Goal: Information Seeking & Learning: Check status

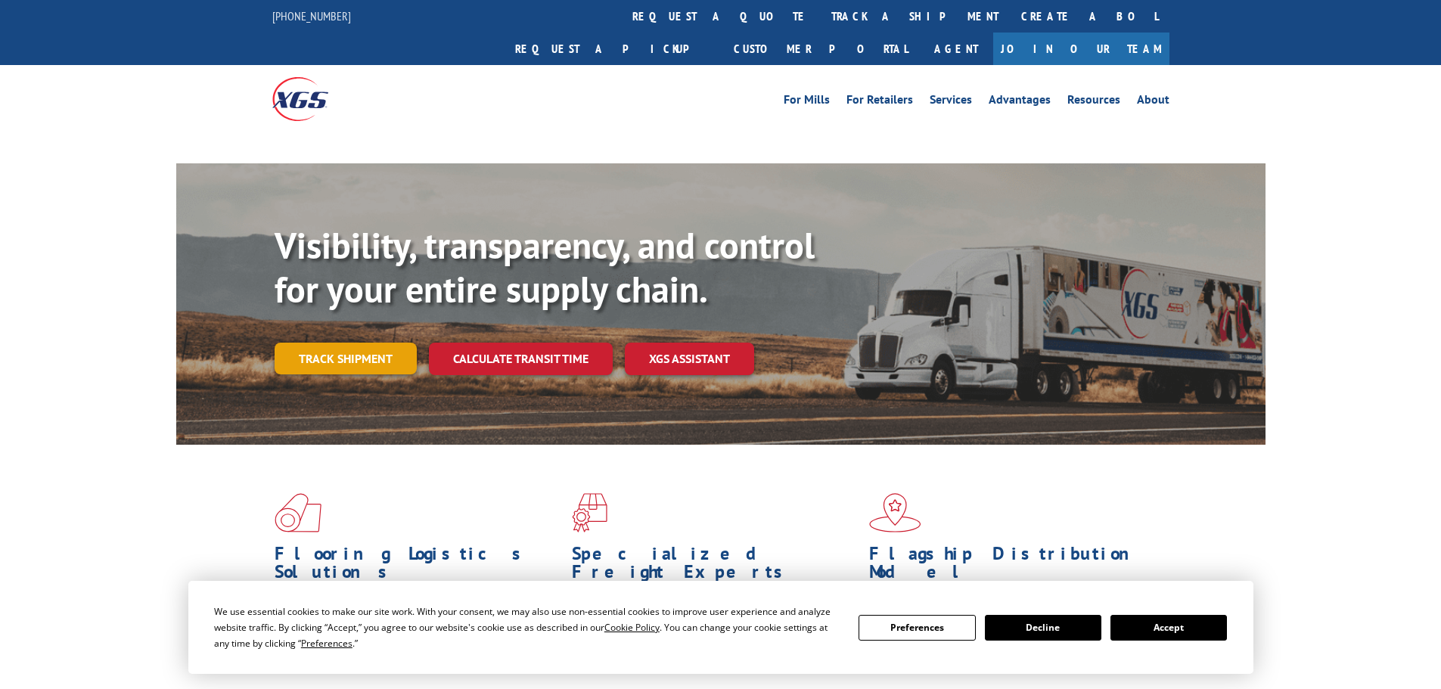
click at [371, 325] on div "Visibility, transparency, and control for your entire supply chain. Track shipm…" at bounding box center [770, 329] width 991 height 211
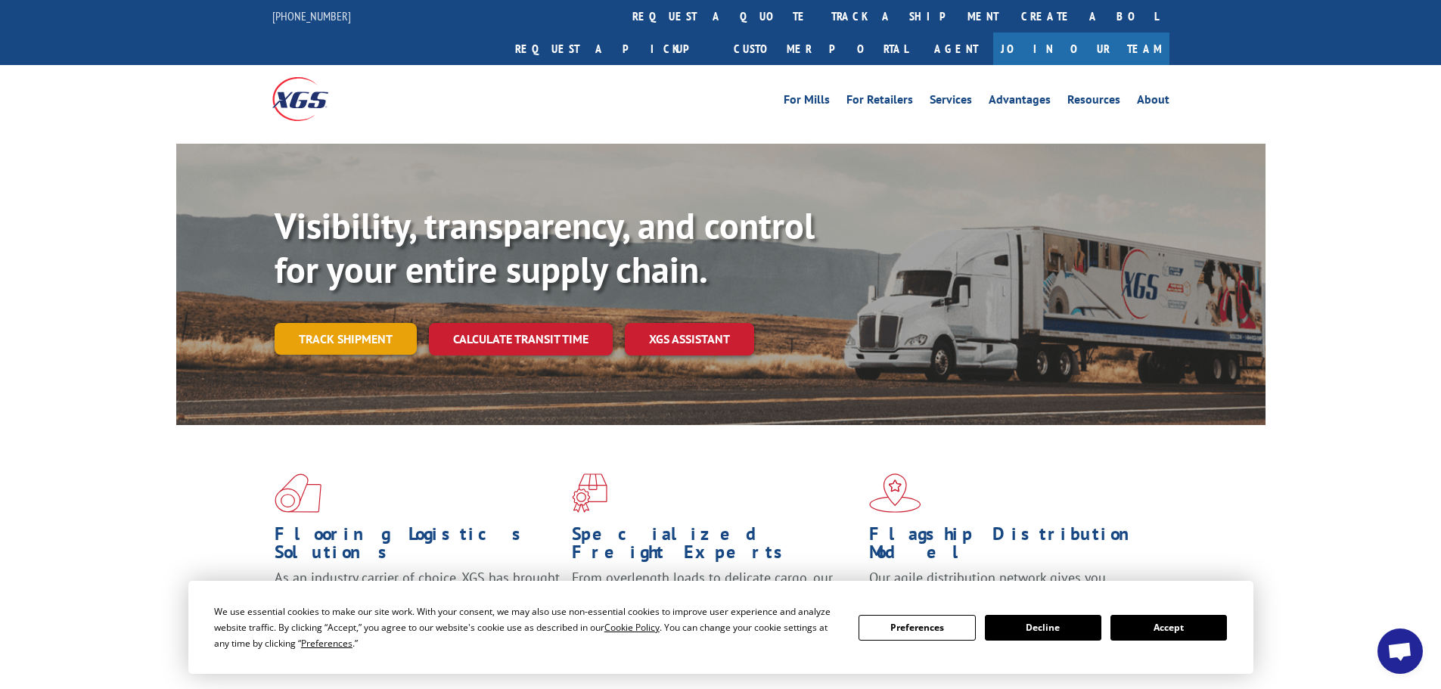
click at [365, 323] on link "Track shipment" at bounding box center [346, 339] width 142 height 32
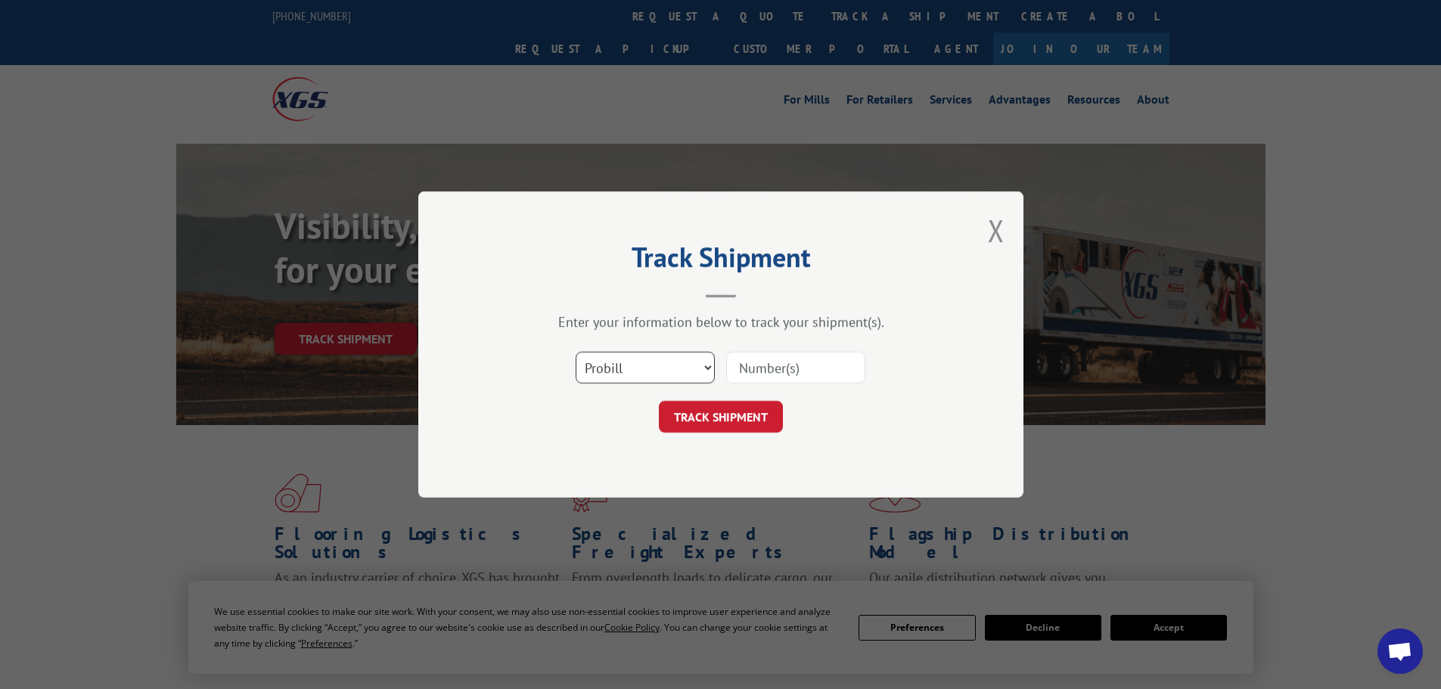
click at [652, 363] on select "Select category... Probill BOL PO" at bounding box center [645, 368] width 139 height 32
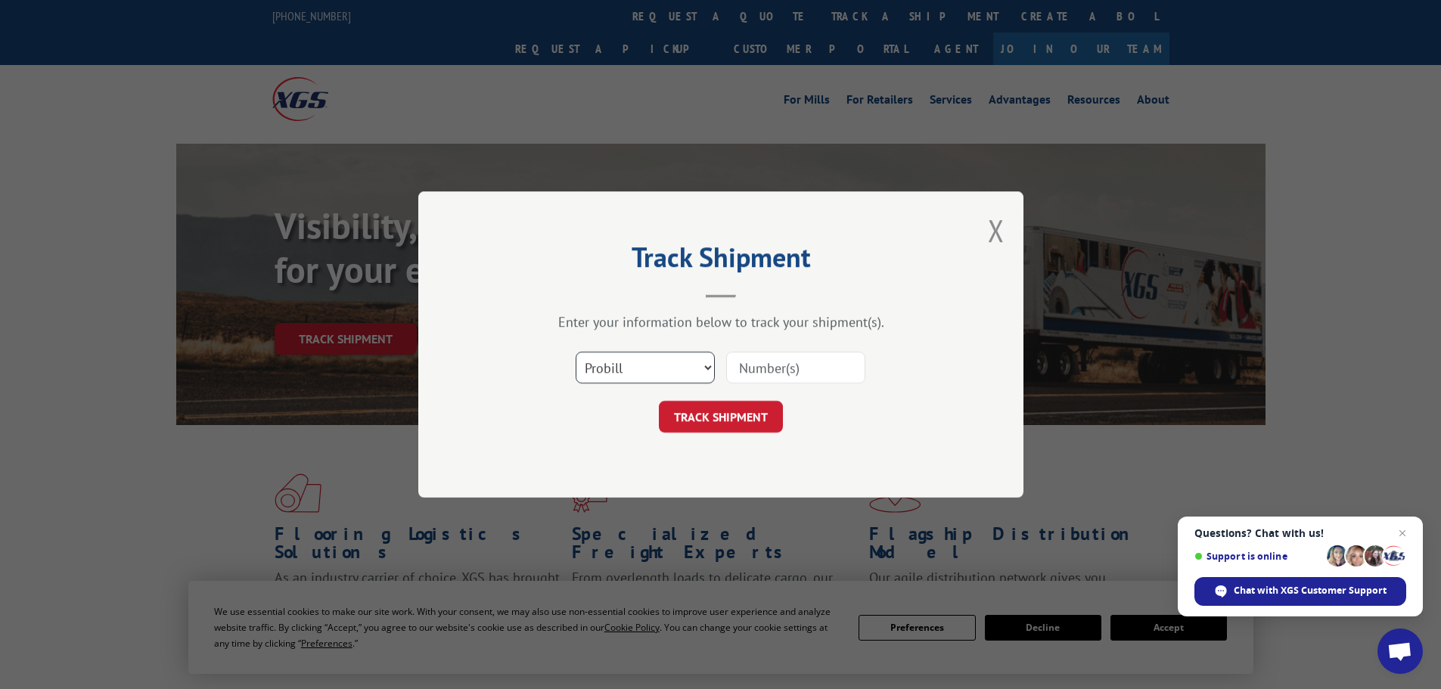
select select "po"
click at [576, 352] on select "Select category... Probill BOL PO" at bounding box center [645, 368] width 139 height 32
click at [789, 365] on input at bounding box center [795, 368] width 139 height 32
paste input "32549946"
type input "32549946"
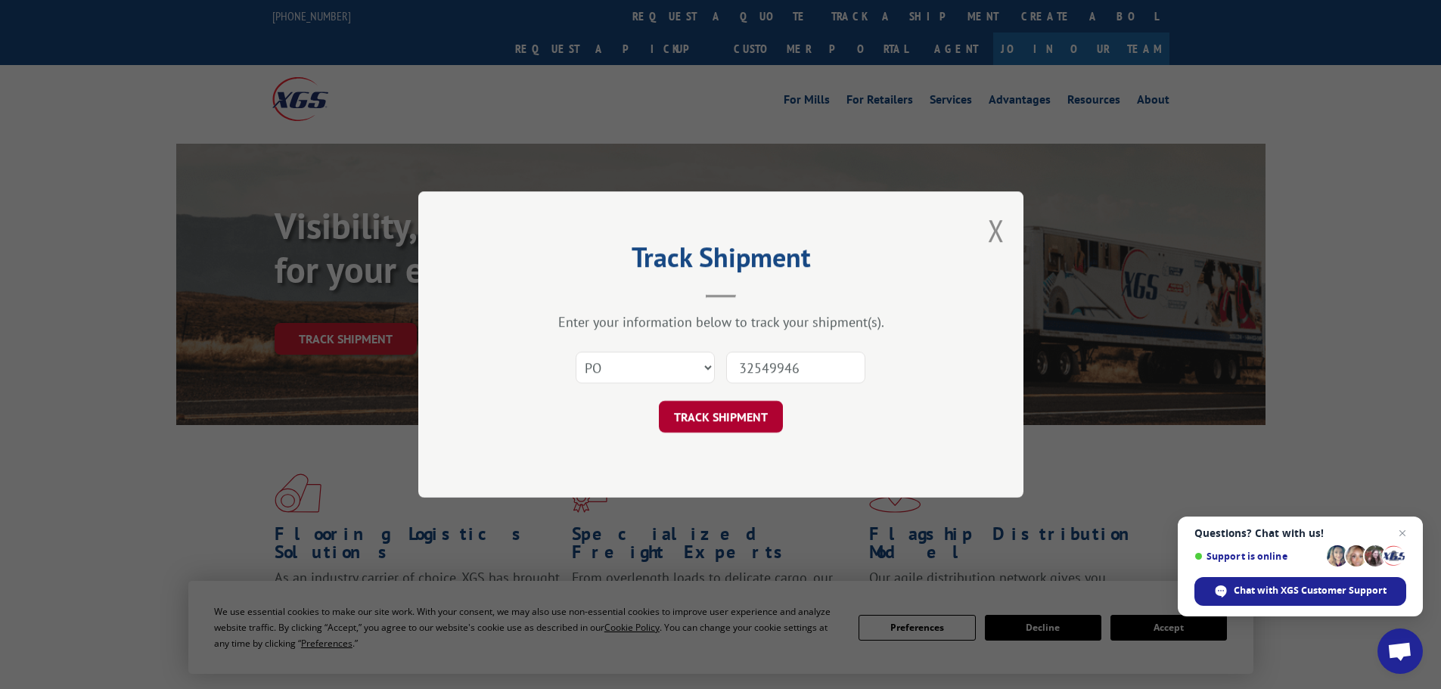
click at [693, 410] on button "TRACK SHIPMENT" at bounding box center [721, 417] width 124 height 32
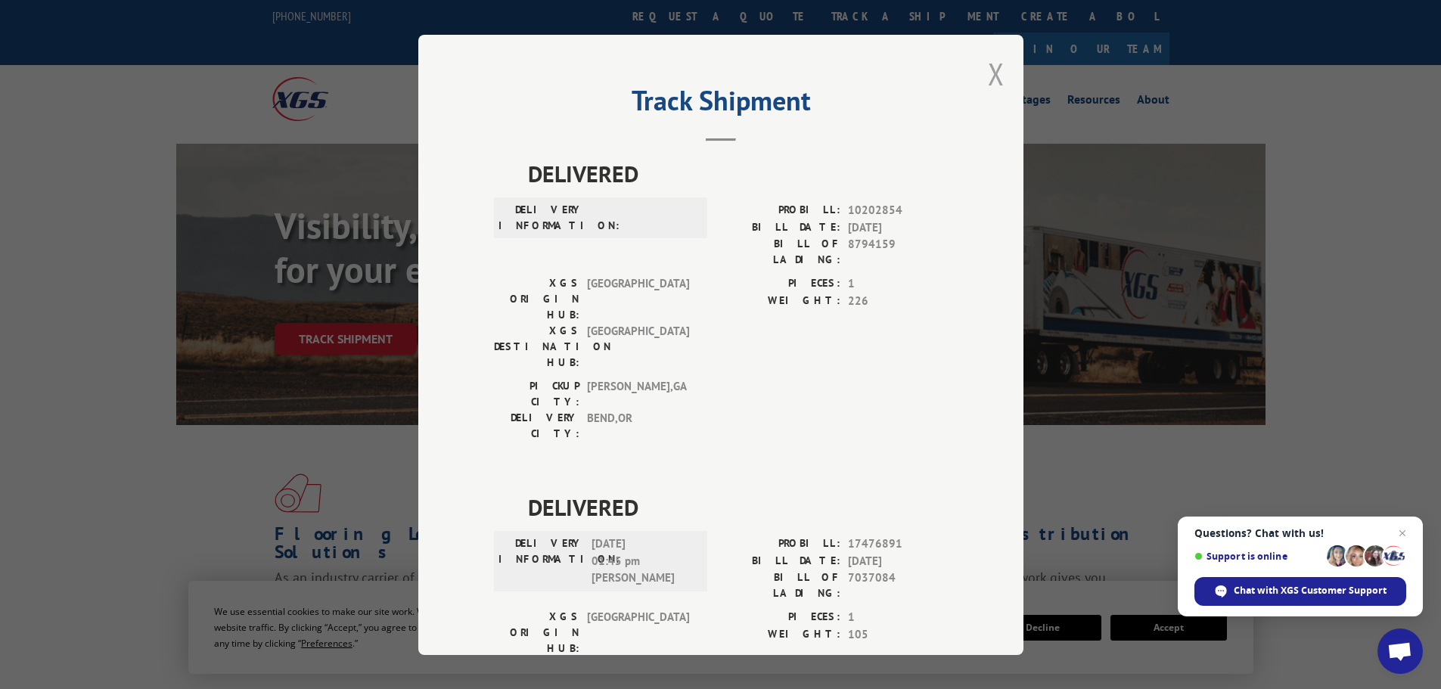
click at [988, 76] on button "Close modal" at bounding box center [996, 74] width 17 height 40
